Goal: Task Accomplishment & Management: Manage account settings

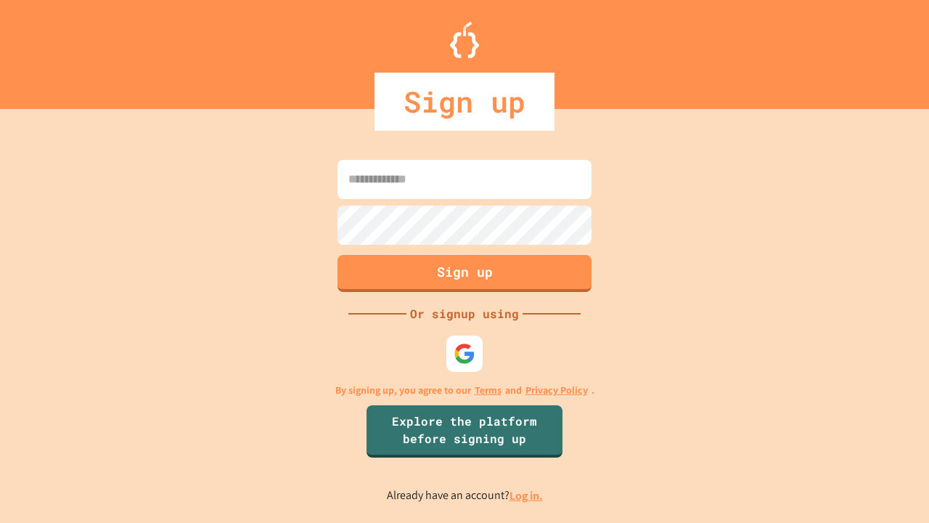
click at [527, 495] on link "Log in." at bounding box center [526, 495] width 33 height 15
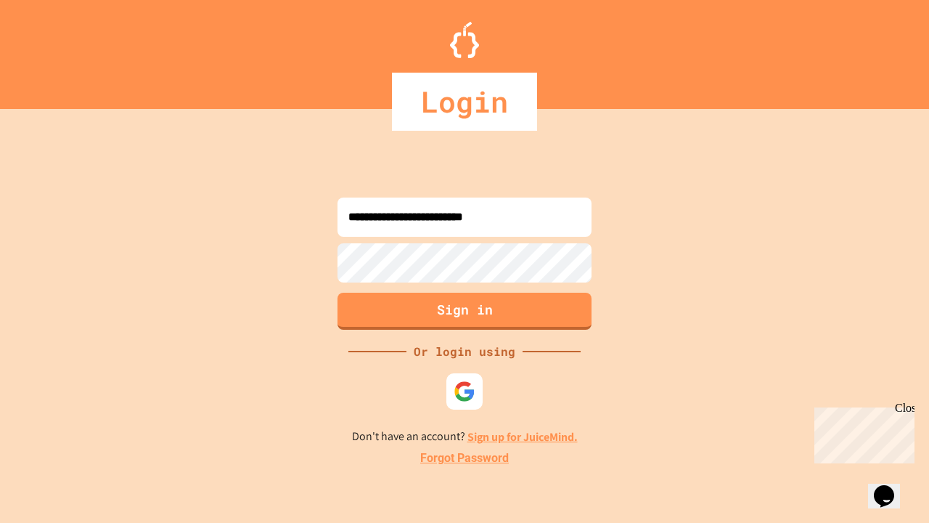
type input "**********"
